Goal: Transaction & Acquisition: Purchase product/service

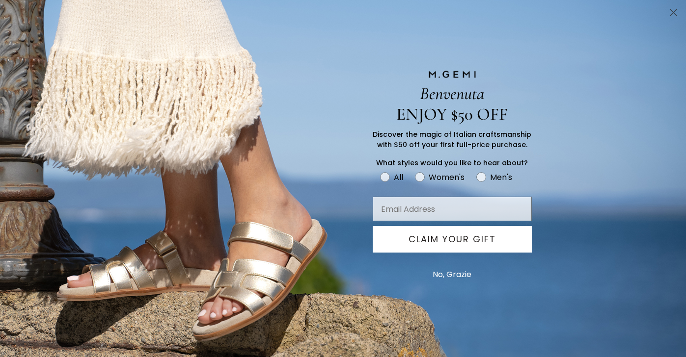
click at [674, 12] on circle "Close dialog" at bounding box center [673, 12] width 16 height 16
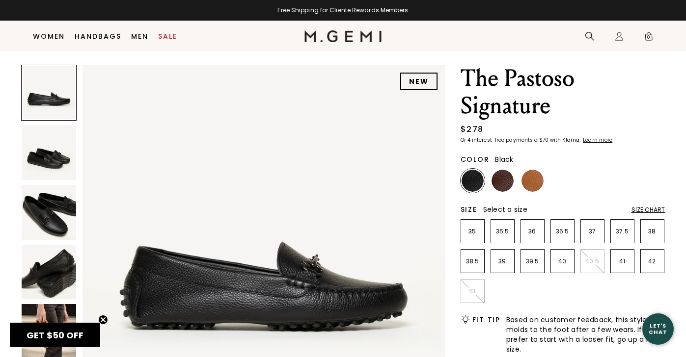
scroll to position [29, 0]
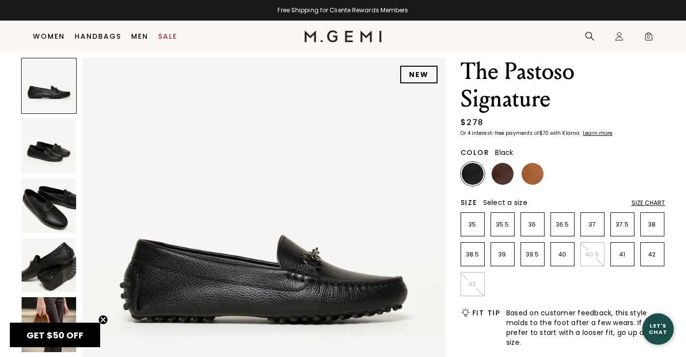
click at [42, 156] on img at bounding box center [49, 145] width 55 height 55
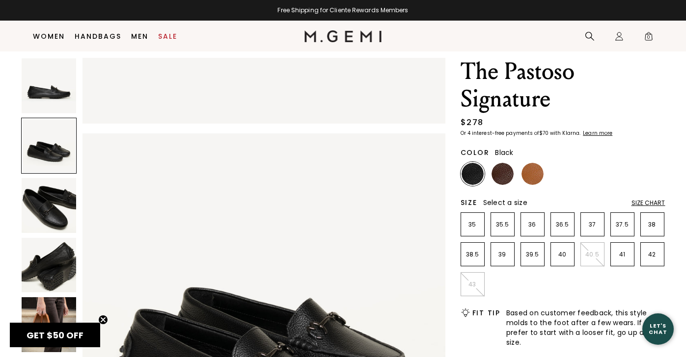
scroll to position [365, 0]
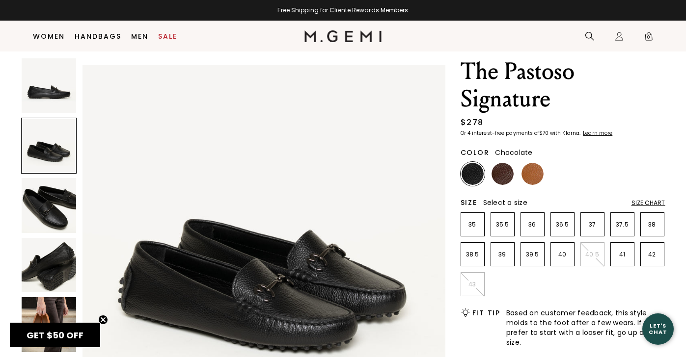
drag, startPoint x: 0, startPoint y: 0, endPoint x: 510, endPoint y: 174, distance: 538.9
click at [510, 174] on img at bounding box center [502, 174] width 22 height 22
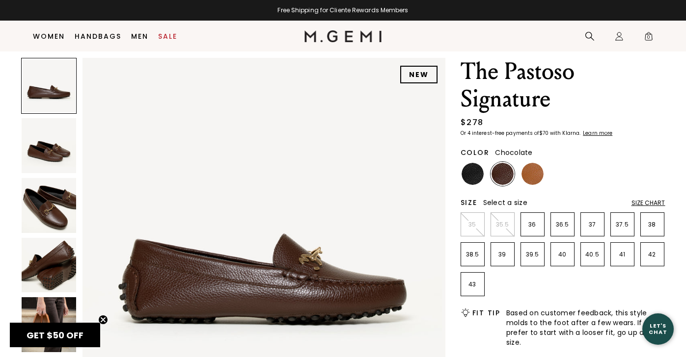
click at [535, 174] on img at bounding box center [532, 174] width 22 height 22
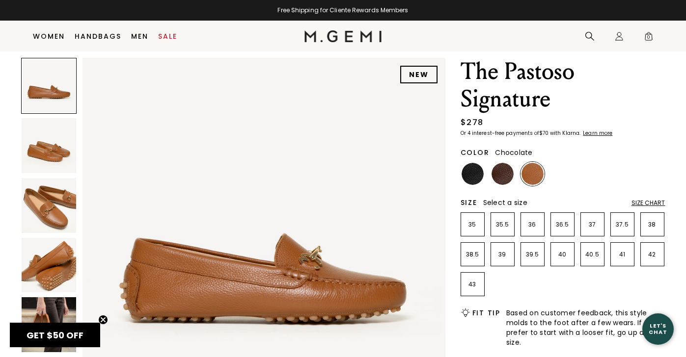
click at [507, 174] on img at bounding box center [502, 174] width 22 height 22
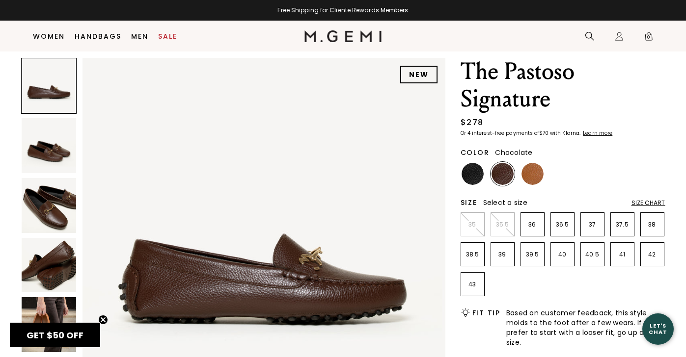
click at [54, 212] on img at bounding box center [49, 205] width 55 height 55
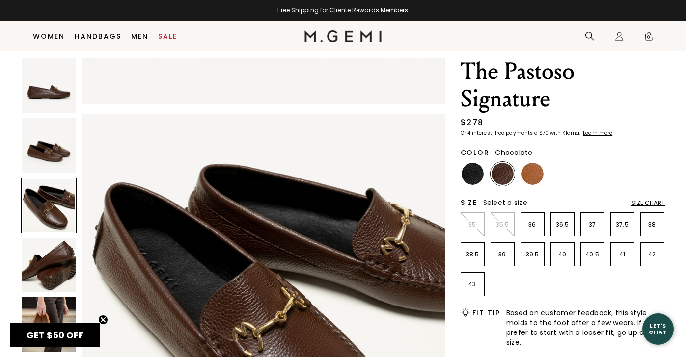
scroll to position [729, 0]
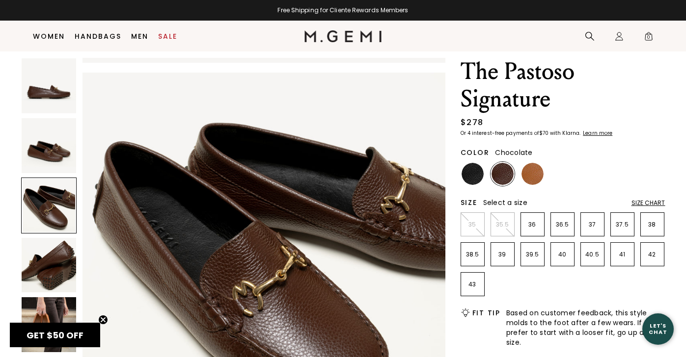
click at [51, 266] on img at bounding box center [49, 265] width 55 height 55
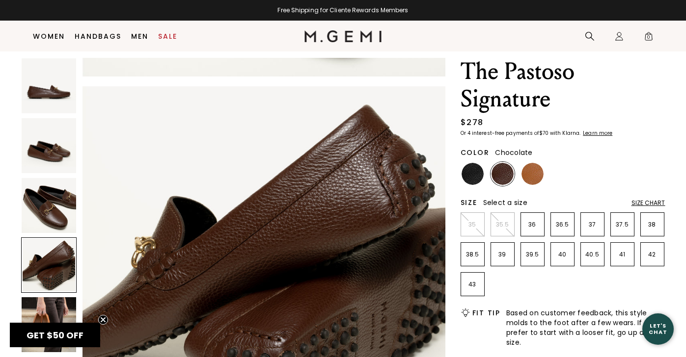
scroll to position [1094, 0]
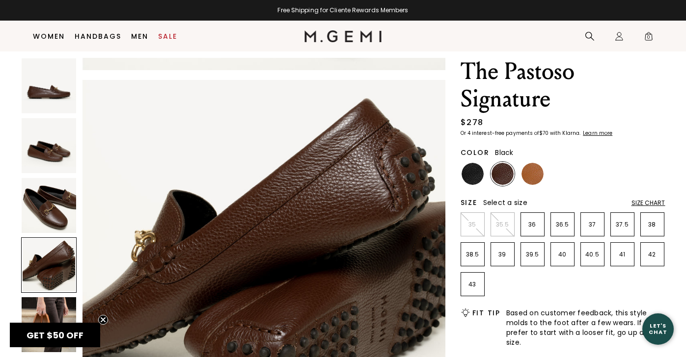
click at [469, 176] on img at bounding box center [472, 174] width 22 height 22
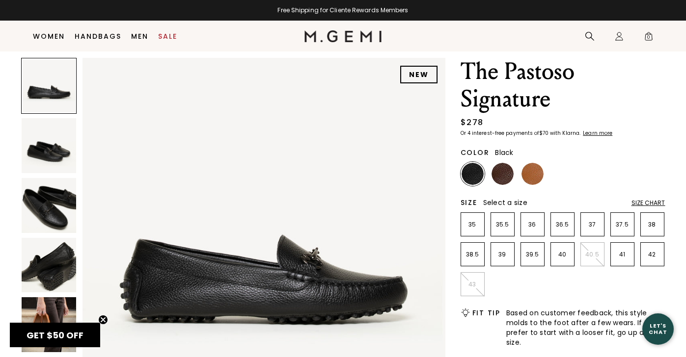
drag, startPoint x: 507, startPoint y: 174, endPoint x: 53, endPoint y: 210, distance: 454.9
click at [53, 210] on img at bounding box center [49, 205] width 55 height 55
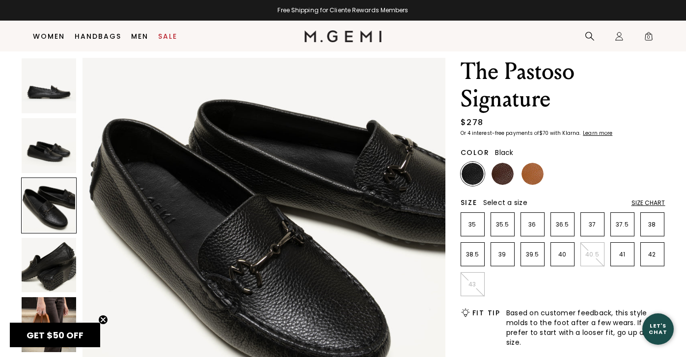
scroll to position [756, 0]
drag, startPoint x: 53, startPoint y: 210, endPoint x: 54, endPoint y: 145, distance: 64.8
click at [54, 145] on img at bounding box center [49, 145] width 55 height 55
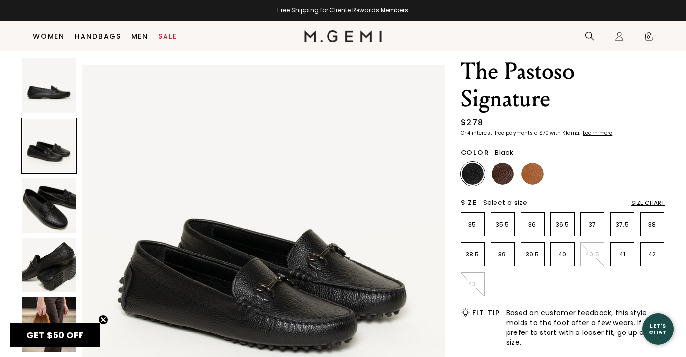
scroll to position [365, 0]
drag, startPoint x: 54, startPoint y: 145, endPoint x: 44, endPoint y: 200, distance: 55.8
click at [44, 200] on img at bounding box center [49, 205] width 55 height 55
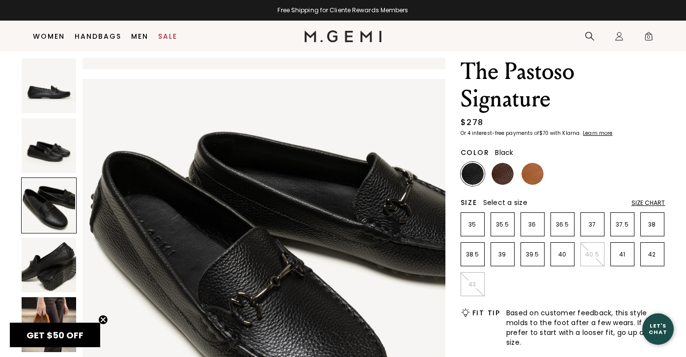
scroll to position [729, 0]
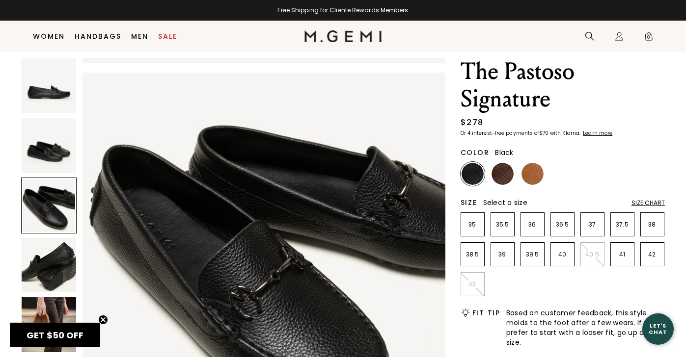
drag, startPoint x: 44, startPoint y: 200, endPoint x: 505, endPoint y: 175, distance: 461.6
click at [505, 175] on img at bounding box center [502, 174] width 22 height 22
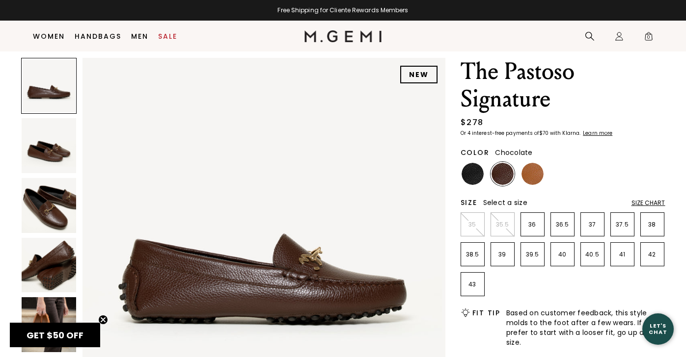
drag, startPoint x: 505, startPoint y: 175, endPoint x: 58, endPoint y: 214, distance: 448.8
click at [58, 214] on img at bounding box center [49, 205] width 55 height 55
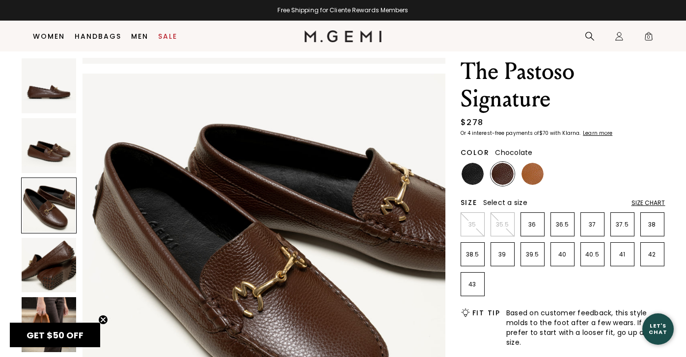
scroll to position [729, 0]
